Goal: Transaction & Acquisition: Purchase product/service

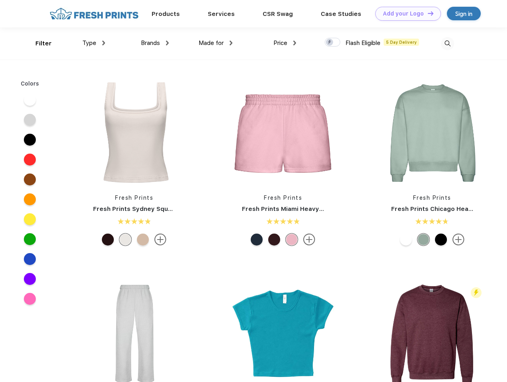
click at [405, 14] on link "Add your Logo Design Tool" at bounding box center [409, 14] width 66 height 14
click at [0, 0] on div "Design Tool" at bounding box center [0, 0] width 0 height 0
click at [427, 13] on link "Add your Logo Design Tool" at bounding box center [409, 14] width 66 height 14
click at [38, 43] on div "Filter" at bounding box center [43, 43] width 16 height 9
click at [94, 43] on span "Type" at bounding box center [89, 42] width 14 height 7
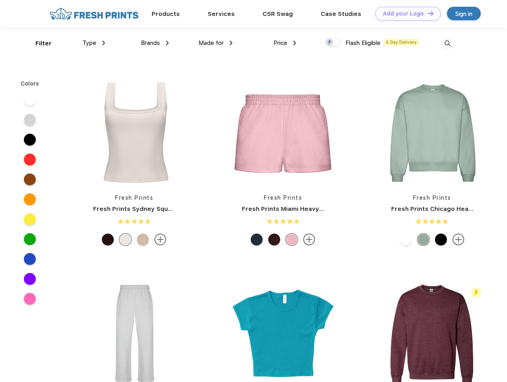
click at [155, 43] on span "Brands" at bounding box center [150, 42] width 19 height 7
click at [216, 43] on span "Made for" at bounding box center [211, 42] width 25 height 7
click at [285, 43] on span "Price" at bounding box center [281, 42] width 14 height 7
click at [333, 43] on div at bounding box center [333, 42] width 16 height 9
click at [330, 43] on input "checkbox" at bounding box center [327, 39] width 5 height 5
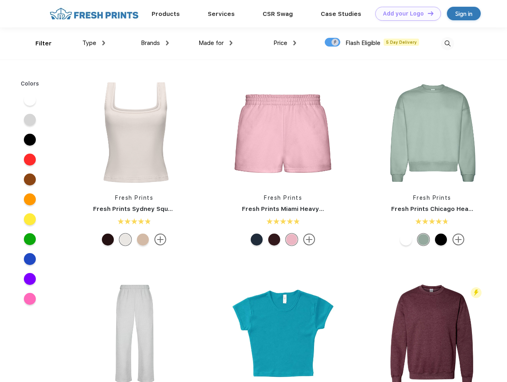
click at [448, 43] on img at bounding box center [447, 43] width 13 height 13
